Goal: Navigation & Orientation: Find specific page/section

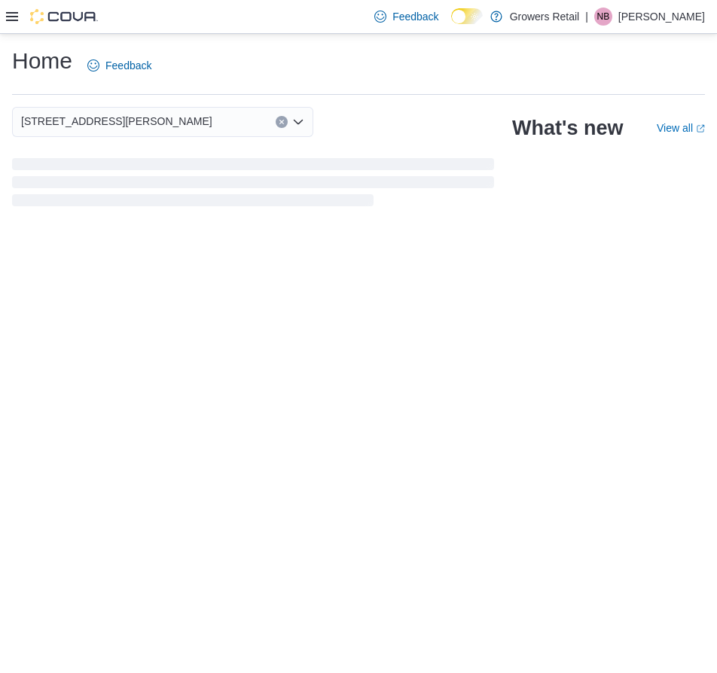
click at [678, 26] on div "Feedback Dark Mode Growers Retail | NB Noelle Bernabe" at bounding box center [536, 17] width 337 height 30
click at [666, 20] on p "Noelle Bernabe" at bounding box center [661, 17] width 87 height 18
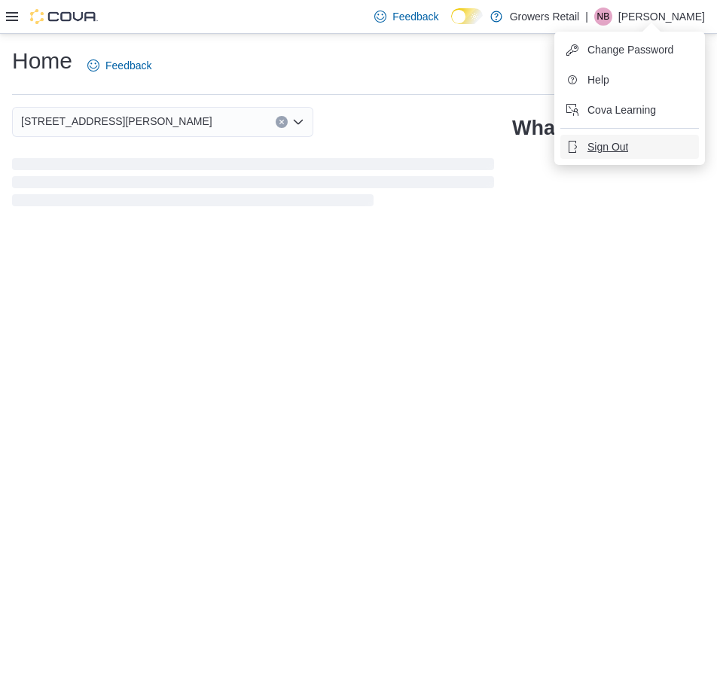
click at [626, 143] on span "Sign Out" at bounding box center [607, 146] width 41 height 15
